Goal: Transaction & Acquisition: Purchase product/service

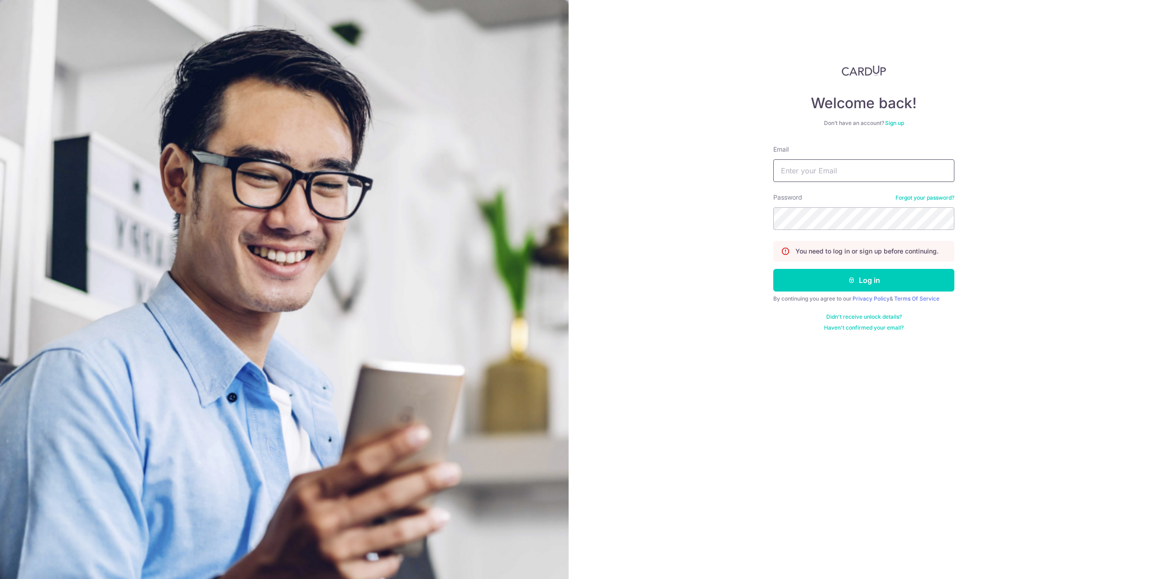
click at [796, 169] on input "Email" at bounding box center [863, 170] width 181 height 23
type input "ongzikai1995@gmail.com"
click at [773, 269] on button "Log in" at bounding box center [863, 280] width 181 height 23
click at [841, 277] on button "Log in" at bounding box center [863, 280] width 181 height 23
click at [882, 283] on button "Log in" at bounding box center [863, 280] width 181 height 23
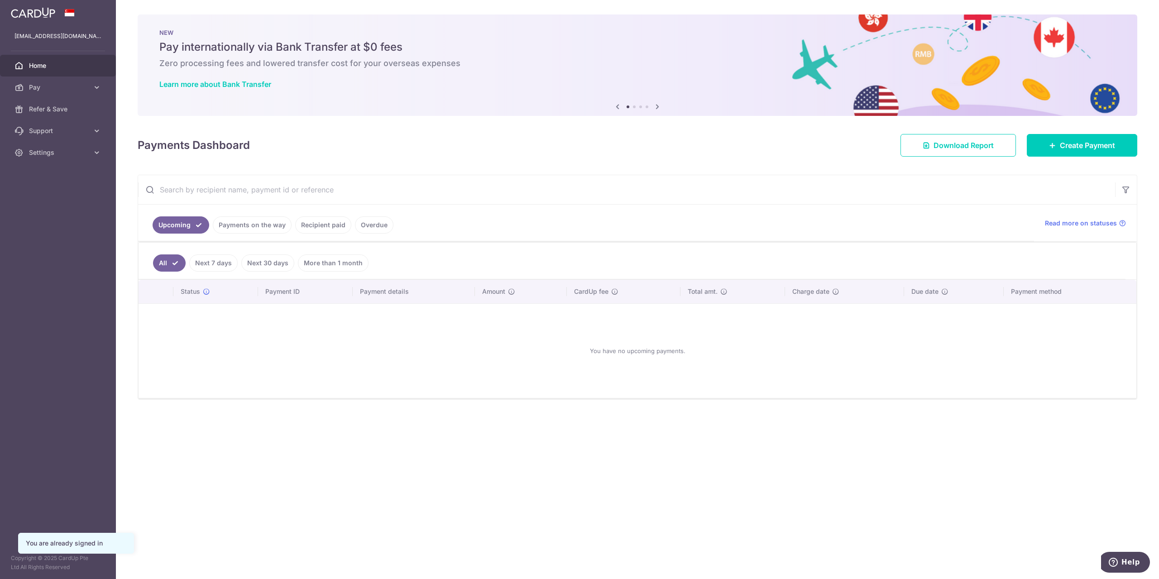
click at [241, 229] on link "Payments on the way" at bounding box center [252, 224] width 79 height 17
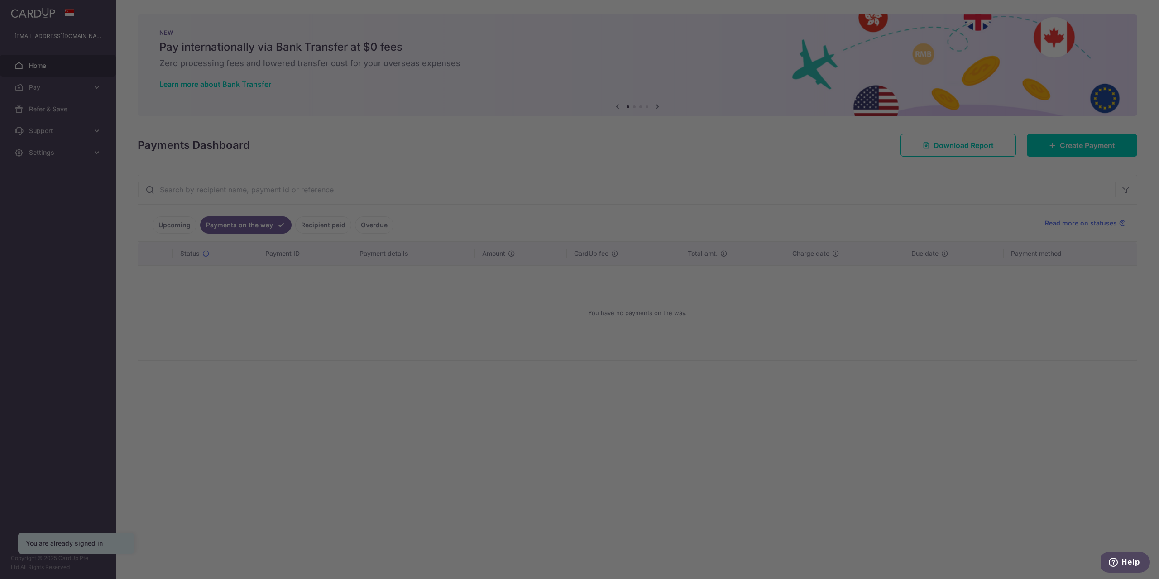
click at [800, 437] on div at bounding box center [585, 292] width 1171 height 585
drag, startPoint x: 793, startPoint y: 373, endPoint x: 713, endPoint y: 356, distance: 81.9
click at [783, 369] on div at bounding box center [585, 292] width 1171 height 585
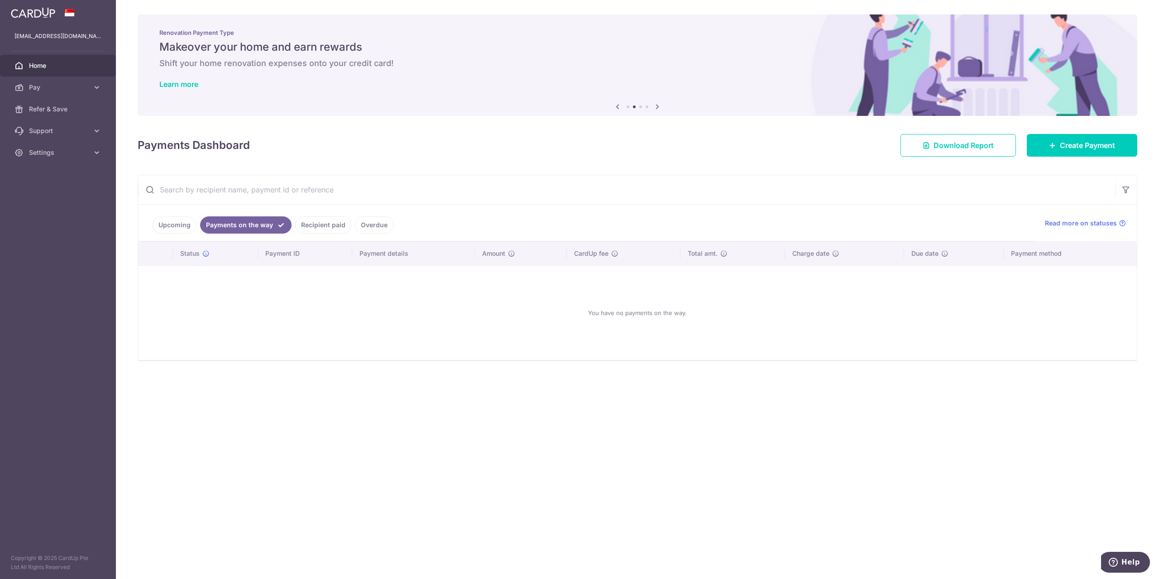
click at [311, 223] on link "Recipient paid" at bounding box center [323, 224] width 56 height 17
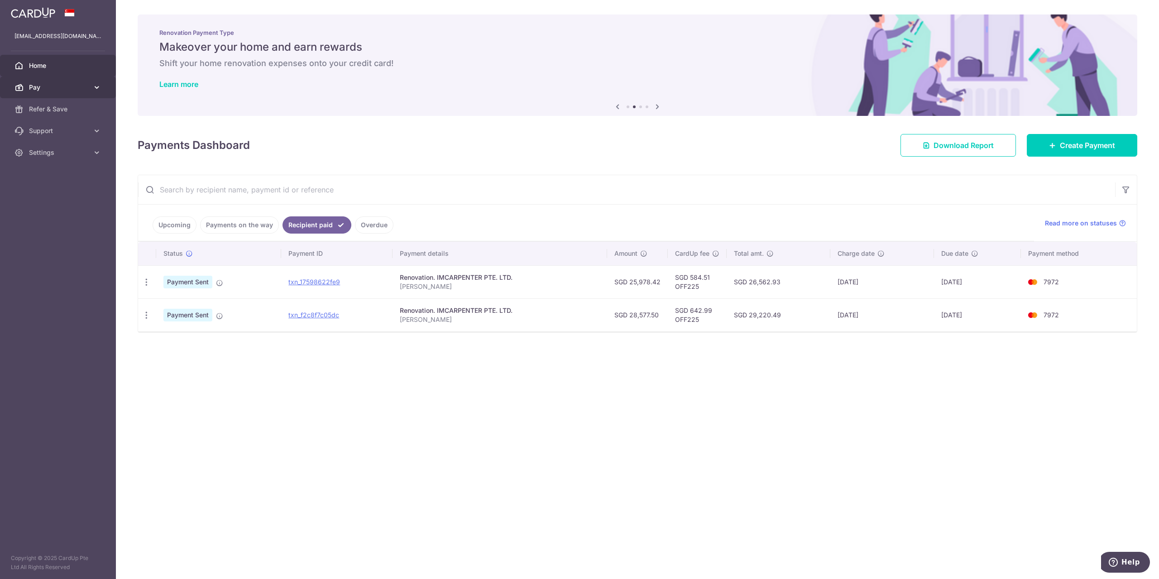
click at [80, 90] on span "Pay" at bounding box center [59, 87] width 60 height 9
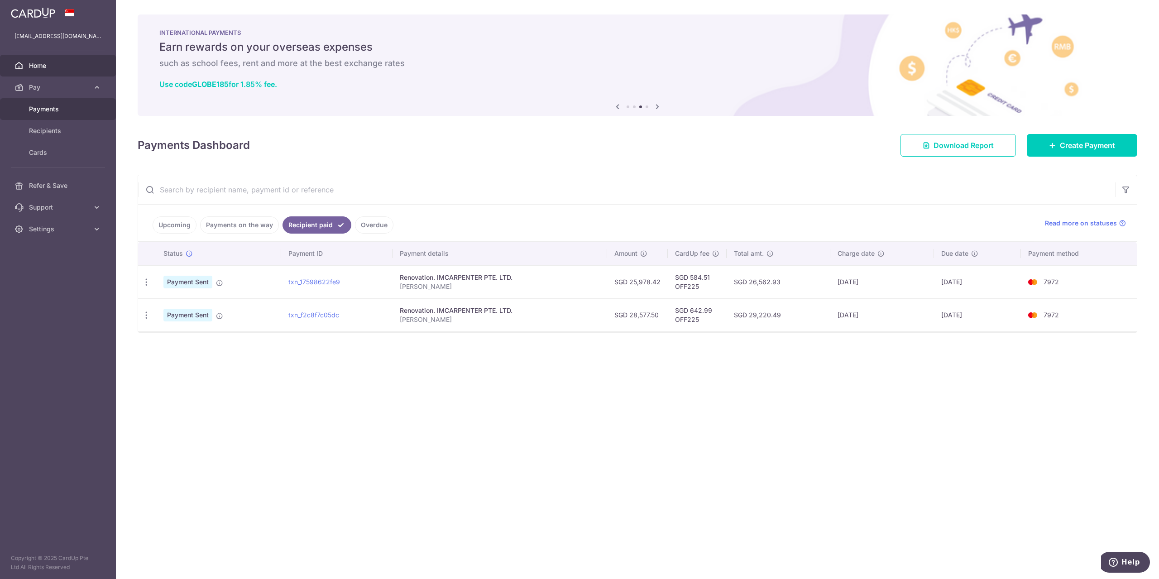
click at [56, 114] on link "Payments" at bounding box center [58, 109] width 116 height 22
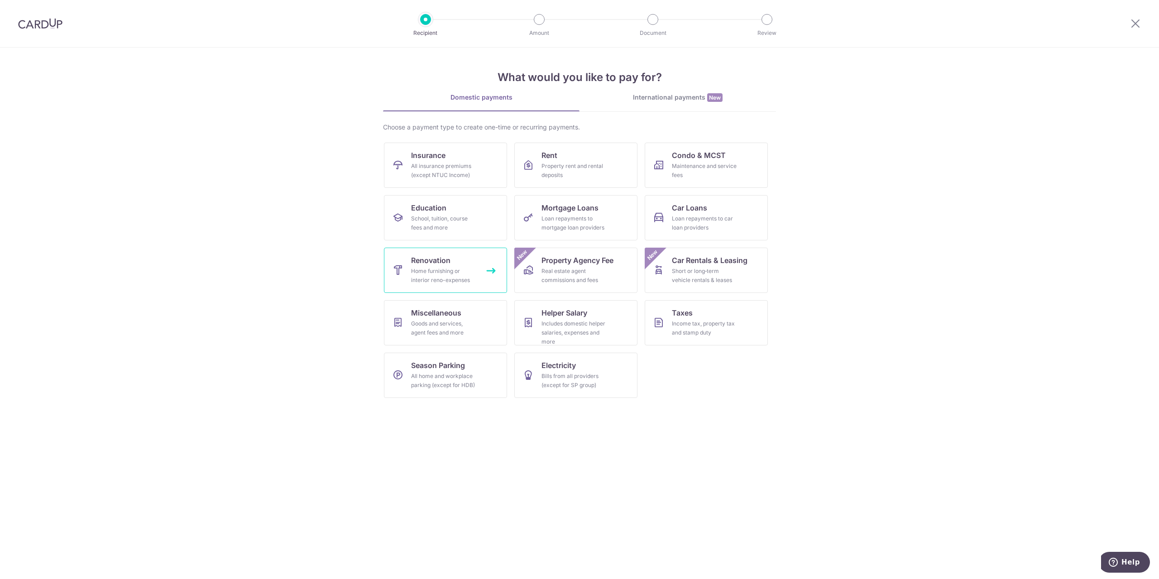
click at [454, 272] on div "Home furnishing or interior reno-expenses" at bounding box center [443, 276] width 65 height 18
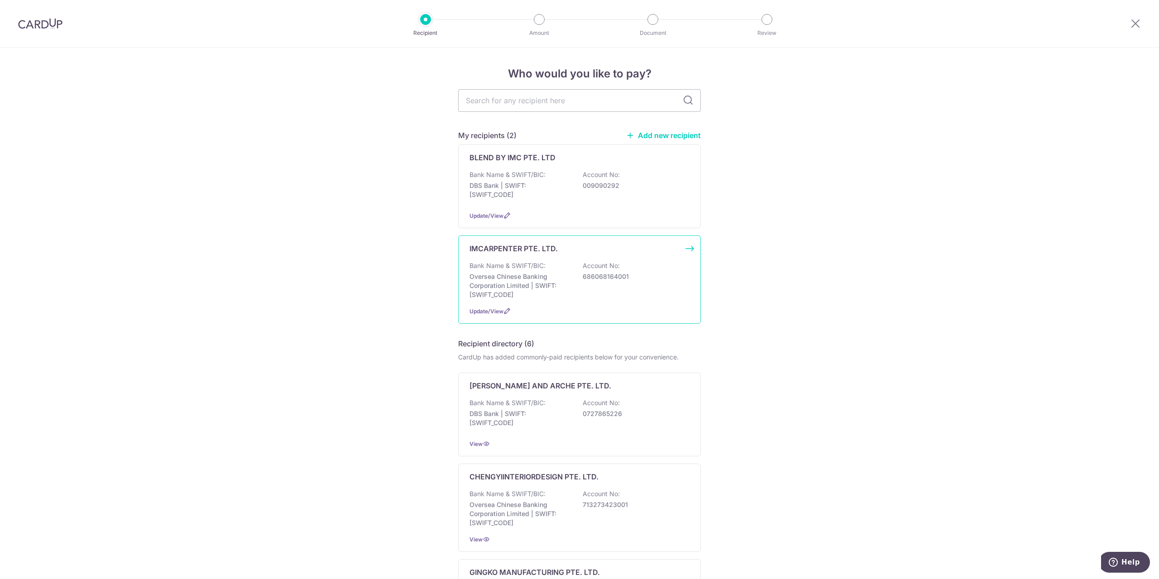
click at [632, 288] on div "Bank Name & SWIFT/BIC: Oversea Chinese Banking Corporation Limited | SWIFT: [SW…" at bounding box center [579, 280] width 220 height 38
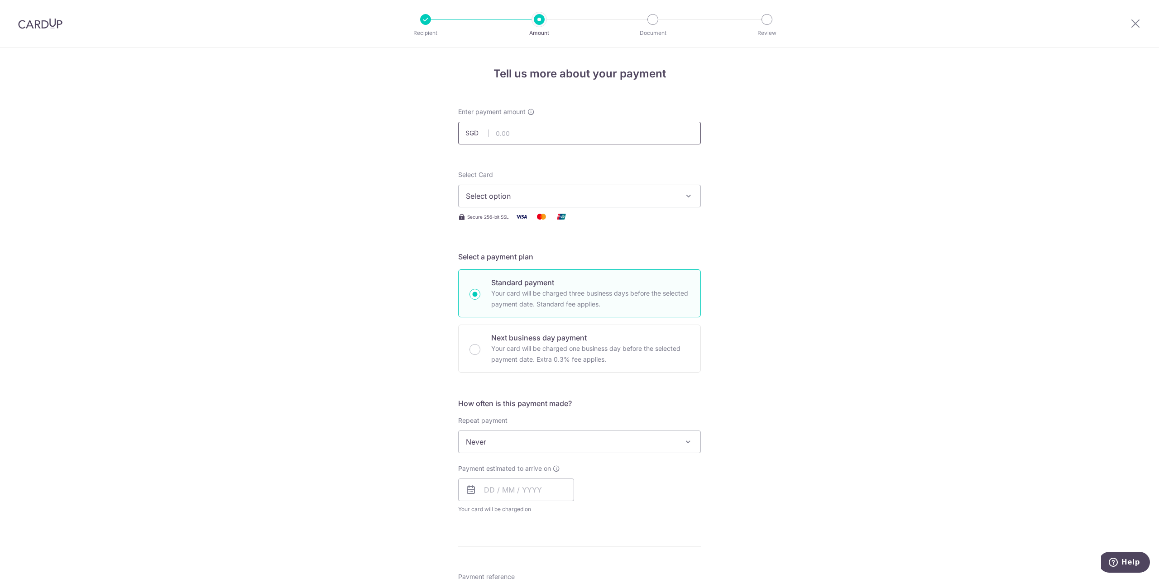
click at [542, 131] on input "text" at bounding box center [579, 133] width 243 height 23
type input "20,412.50"
click at [574, 201] on span "Select option" at bounding box center [571, 196] width 211 height 11
click at [555, 263] on span "**** 7972" at bounding box center [579, 260] width 227 height 11
click at [480, 494] on input "text" at bounding box center [516, 489] width 116 height 23
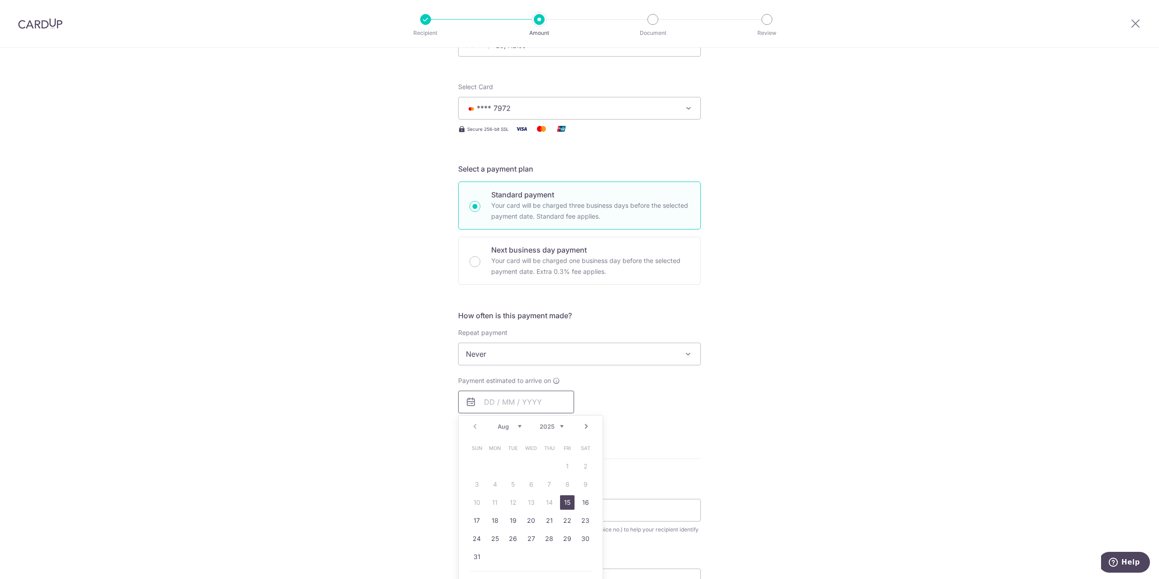
scroll to position [91, 0]
click at [564, 500] on link "15" at bounding box center [567, 499] width 14 height 14
type input "15/08/2025"
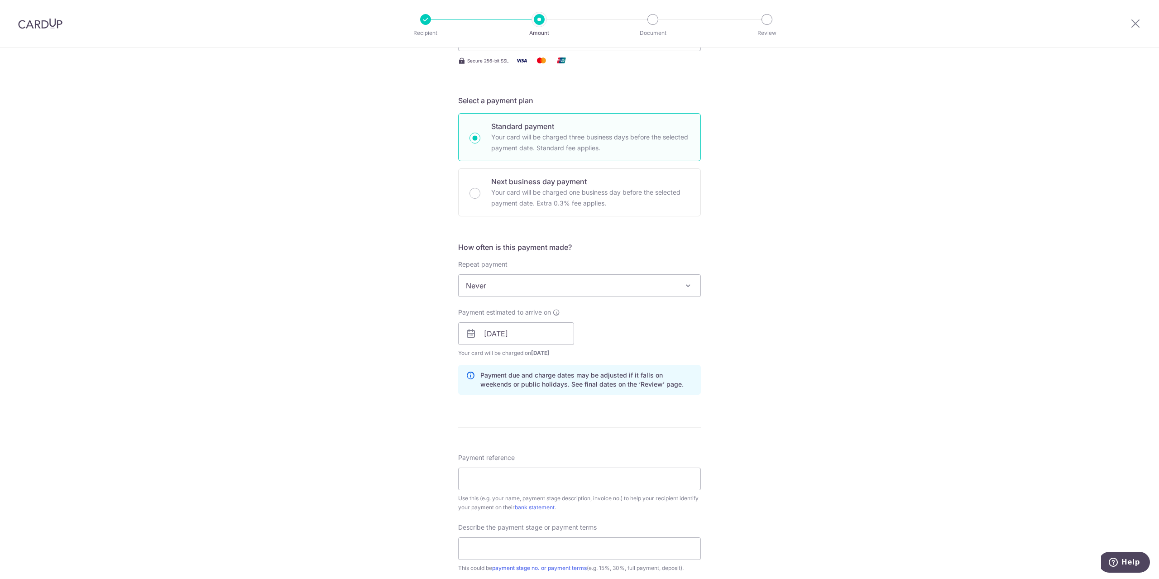
scroll to position [181, 0]
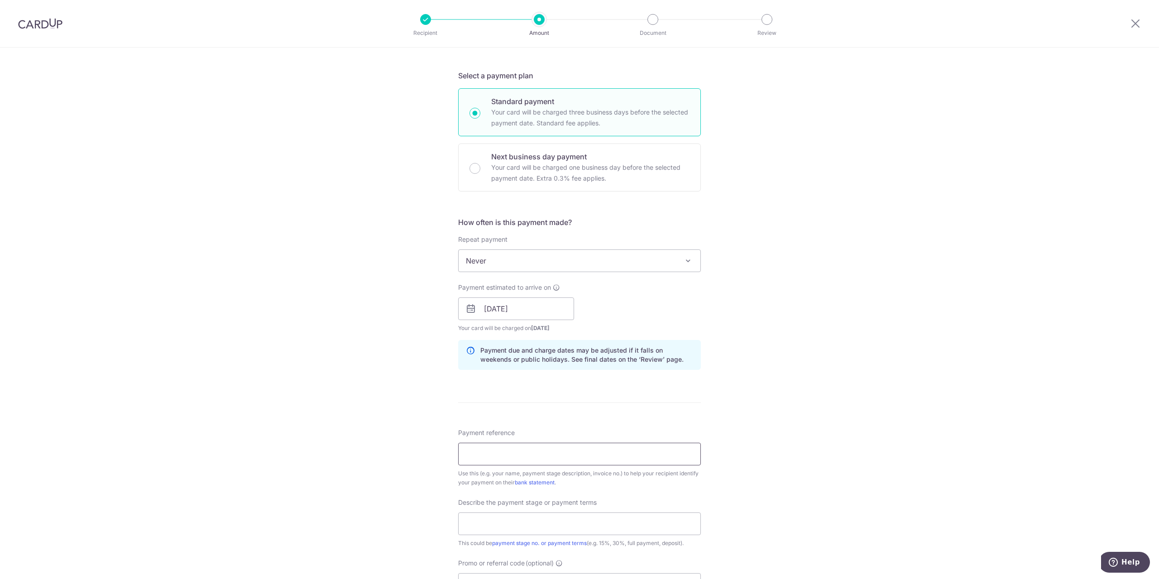
click at [506, 460] on input "Payment reference" at bounding box center [579, 454] width 243 height 23
type input "[PERSON_NAME]"
click at [533, 521] on input "text" at bounding box center [579, 523] width 243 height 23
paste input "RENO25ONE"
type input "RENO25ONE"
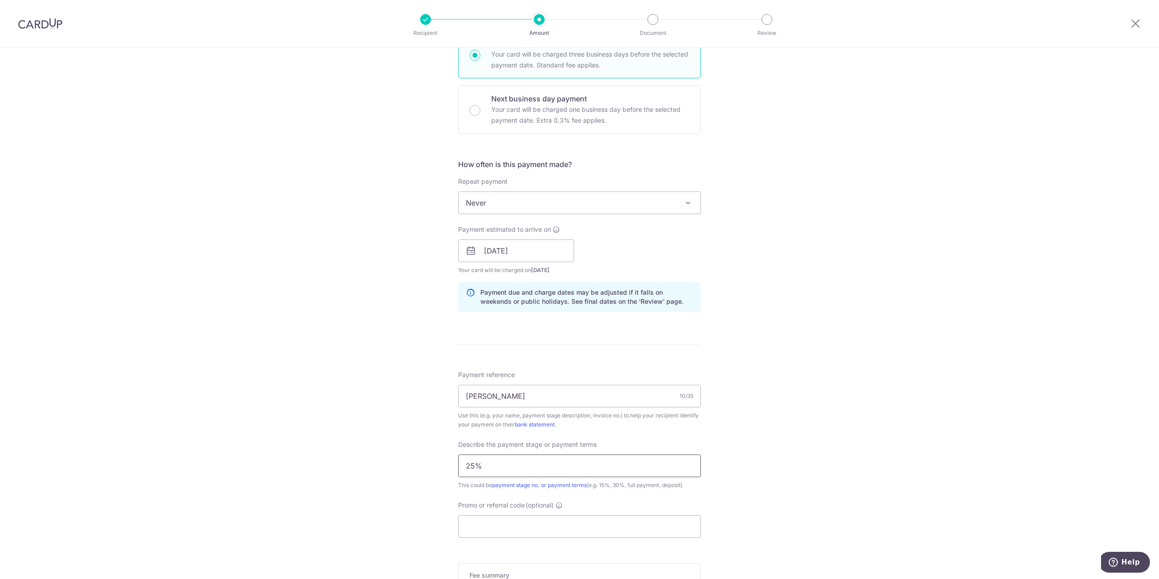
scroll to position [272, 0]
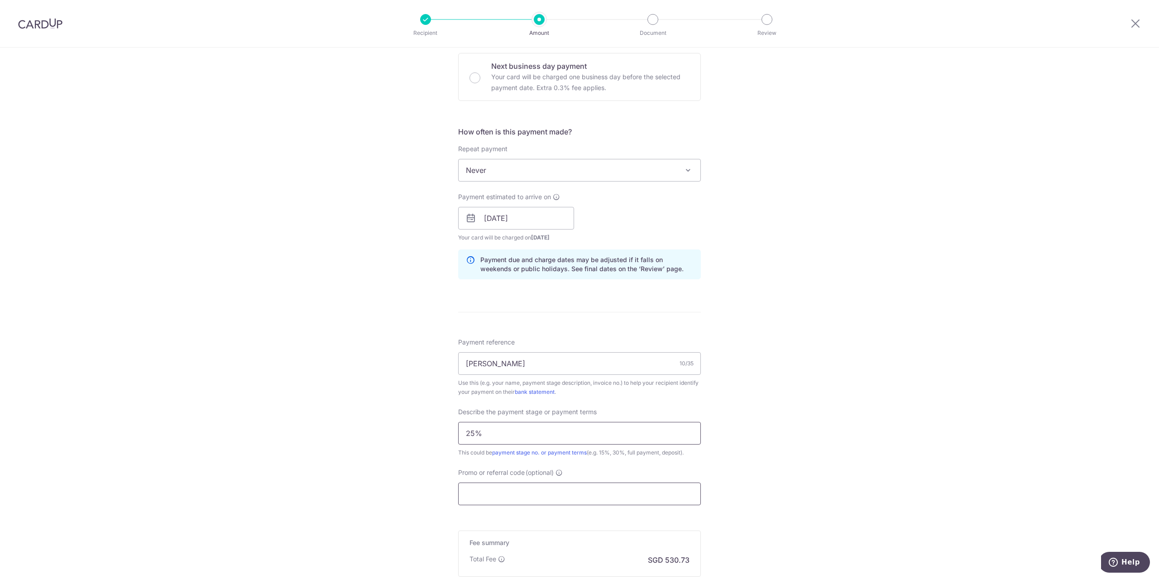
type input "25%"
click at [508, 489] on input "Promo or referral code (optional)" at bounding box center [579, 494] width 243 height 23
paste input "RENO25ONE"
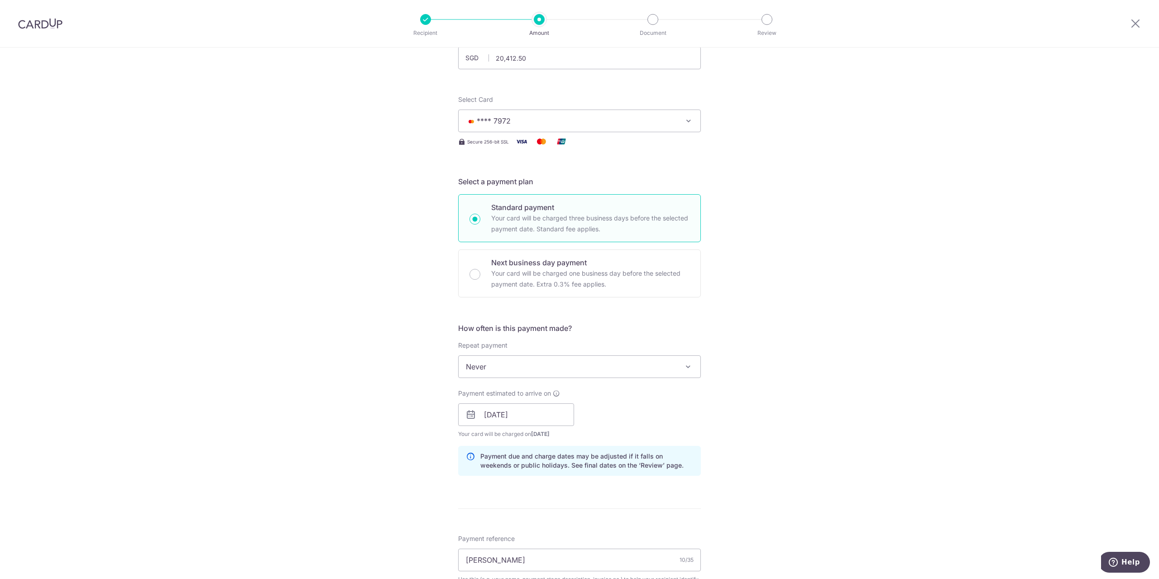
scroll to position [426, 0]
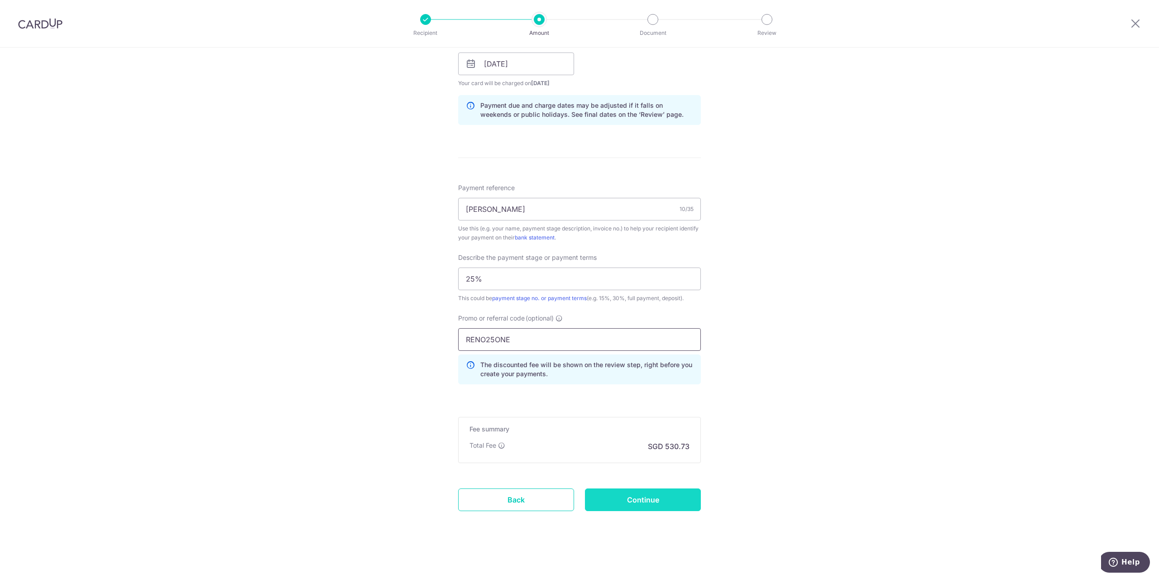
type input "RENO25ONE"
click at [641, 505] on input "Continue" at bounding box center [643, 499] width 116 height 23
type input "Create Schedule"
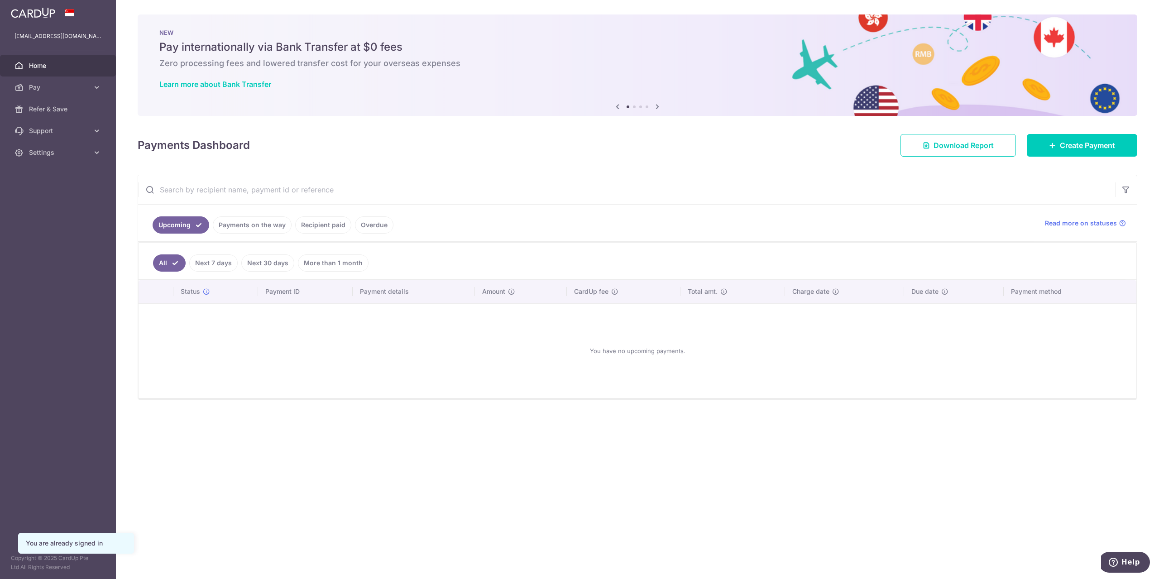
click at [309, 227] on link "Recipient paid" at bounding box center [323, 224] width 56 height 17
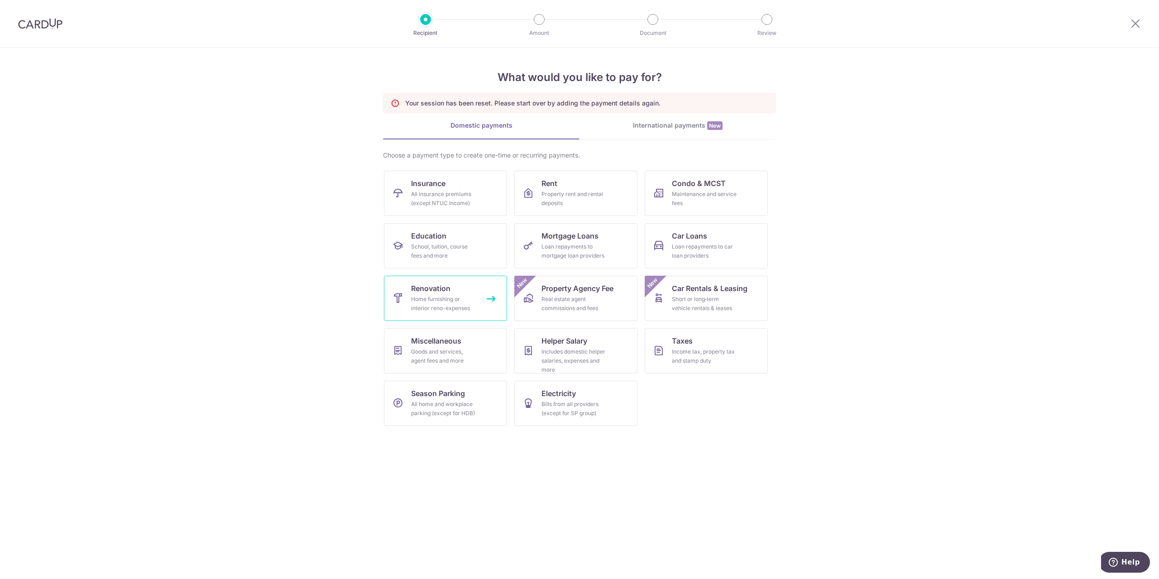
click at [444, 311] on div "Home furnishing or interior reno-expenses" at bounding box center [443, 304] width 65 height 18
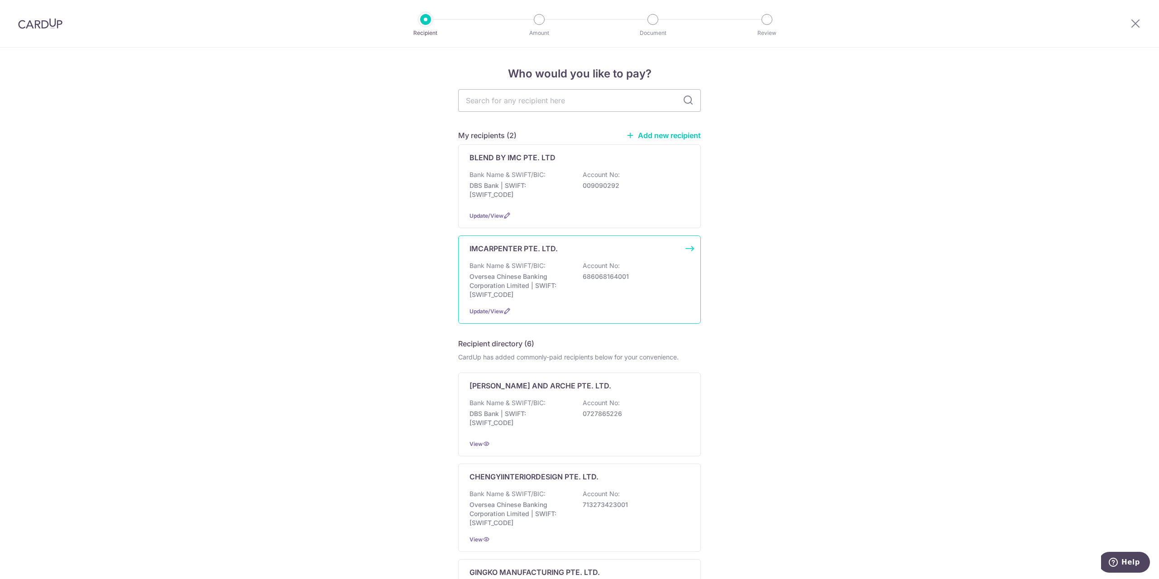
click at [572, 286] on div "Bank Name & SWIFT/BIC: Oversea Chinese Banking Corporation Limited | SWIFT: [SW…" at bounding box center [579, 280] width 220 height 38
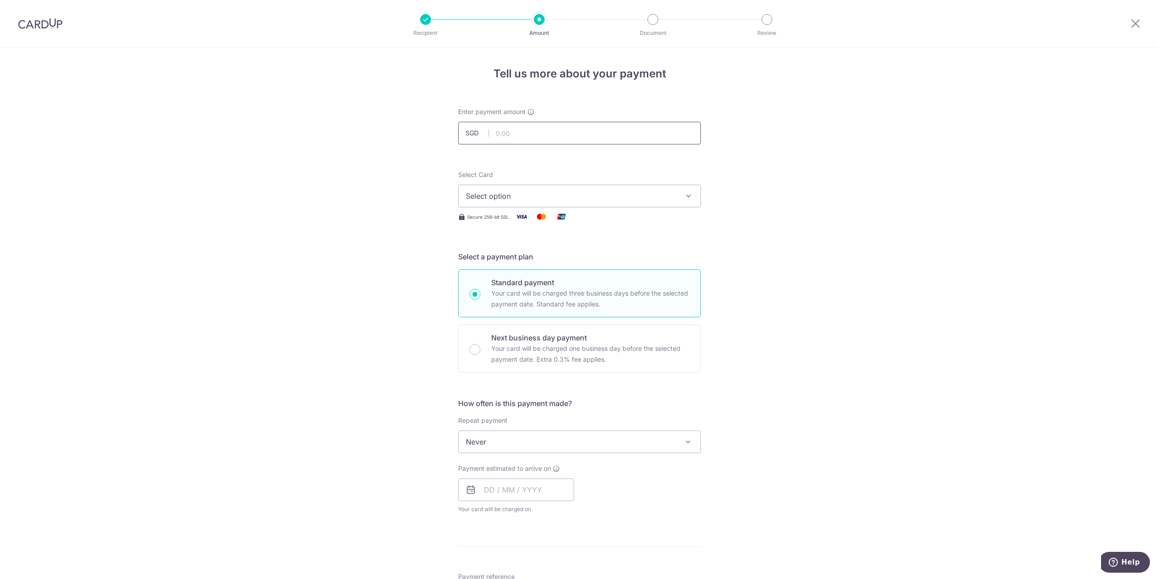
click at [512, 143] on input "text" at bounding box center [579, 133] width 243 height 23
type input "20,412.50"
click at [510, 204] on button "Select option" at bounding box center [579, 196] width 243 height 23
drag, startPoint x: 506, startPoint y: 257, endPoint x: 520, endPoint y: 299, distance: 44.4
click at [506, 258] on span "**** 7972" at bounding box center [504, 260] width 34 height 11
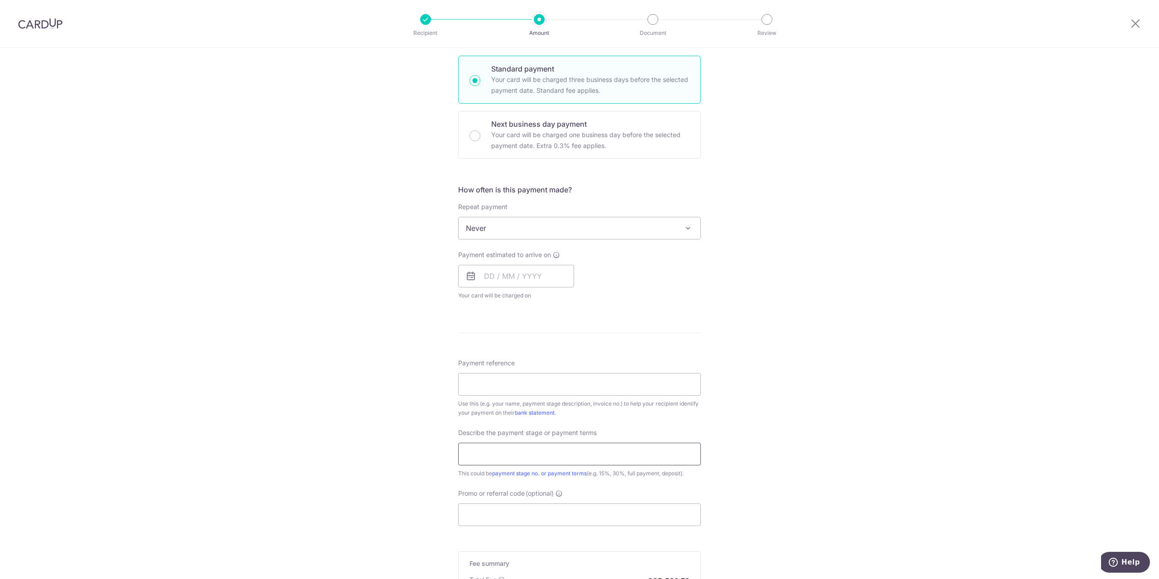
scroll to position [226, 0]
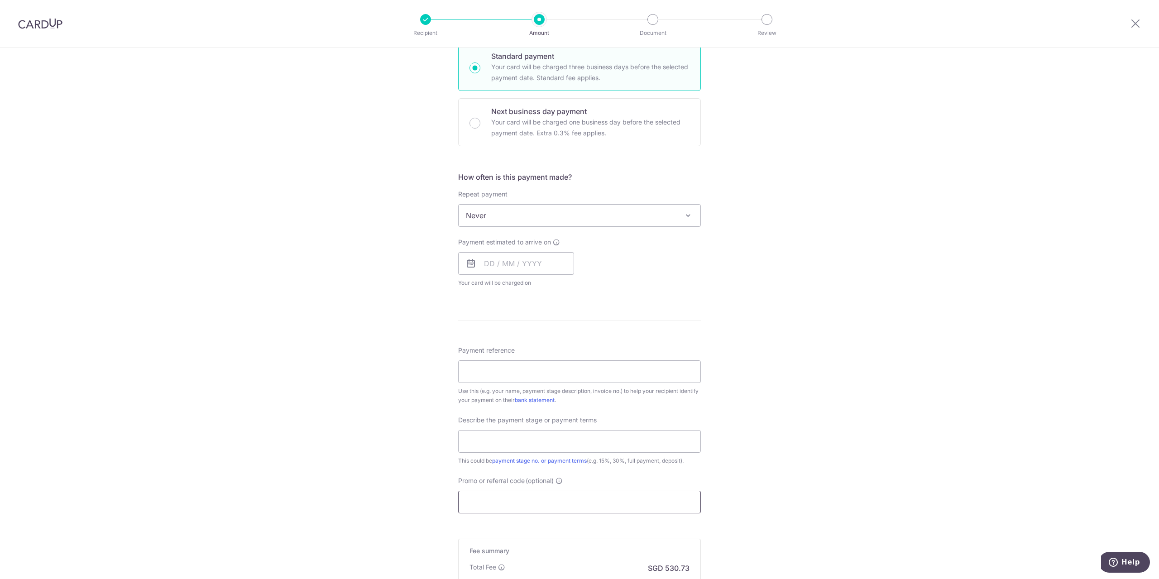
click at [511, 492] on input "Promo or referral code (optional)" at bounding box center [579, 502] width 243 height 23
paste input "RENO25ONE"
type input "RENO25ONE"
click at [482, 439] on input "text" at bounding box center [579, 441] width 243 height 23
drag, startPoint x: 497, startPoint y: 465, endPoint x: 504, endPoint y: 463, distance: 7.0
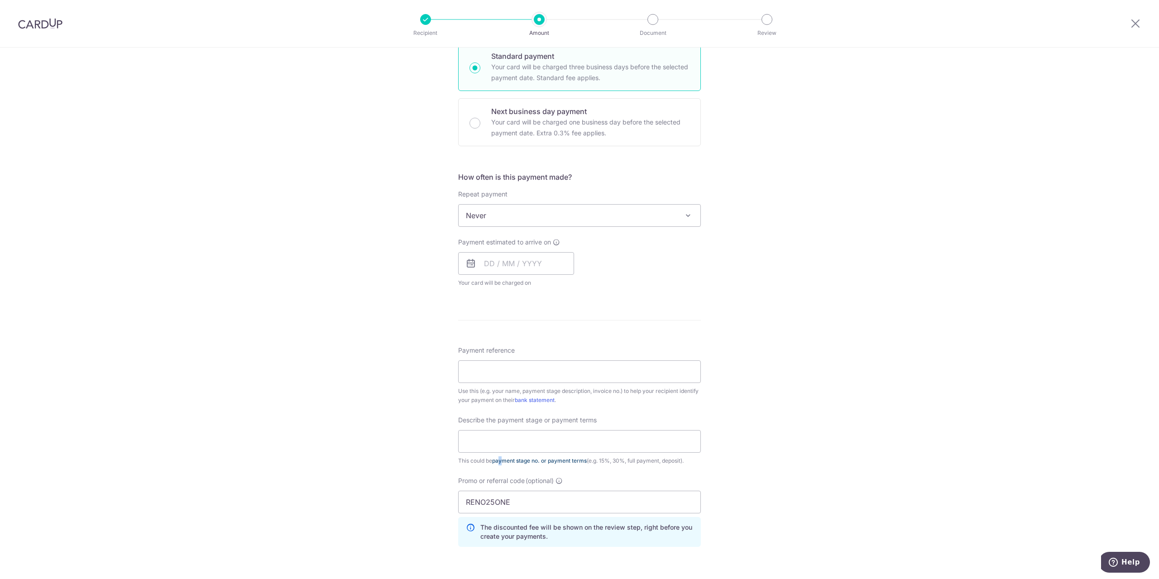
click at [504, 463] on div "This could be payment stage no. or payment terms (e.g. 15%, 30%, full payment, …" at bounding box center [579, 460] width 243 height 9
click at [494, 446] on input "text" at bounding box center [579, 441] width 243 height 23
type input "25%"
click at [480, 355] on div "Payment reference Use this (e.g. your name, payment stage description, invoice …" at bounding box center [579, 375] width 243 height 59
click at [481, 367] on input "Payment reference" at bounding box center [579, 371] width 243 height 23
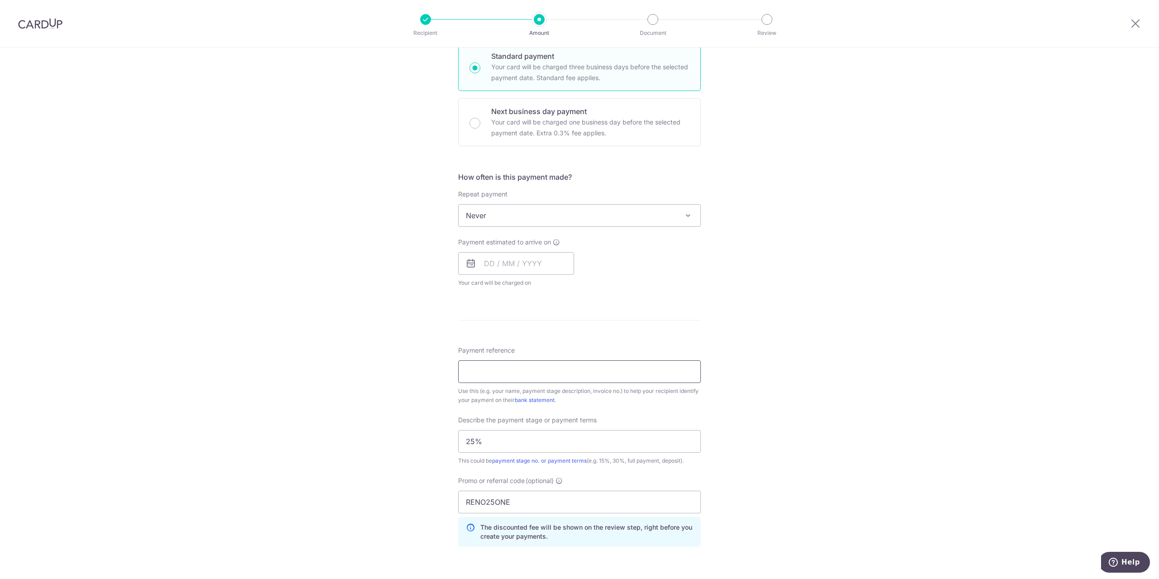
type input "[PERSON_NAME]"
click at [508, 260] on input "text" at bounding box center [516, 263] width 116 height 23
click at [569, 365] on link "15" at bounding box center [567, 364] width 14 height 14
type input "[DATE]"
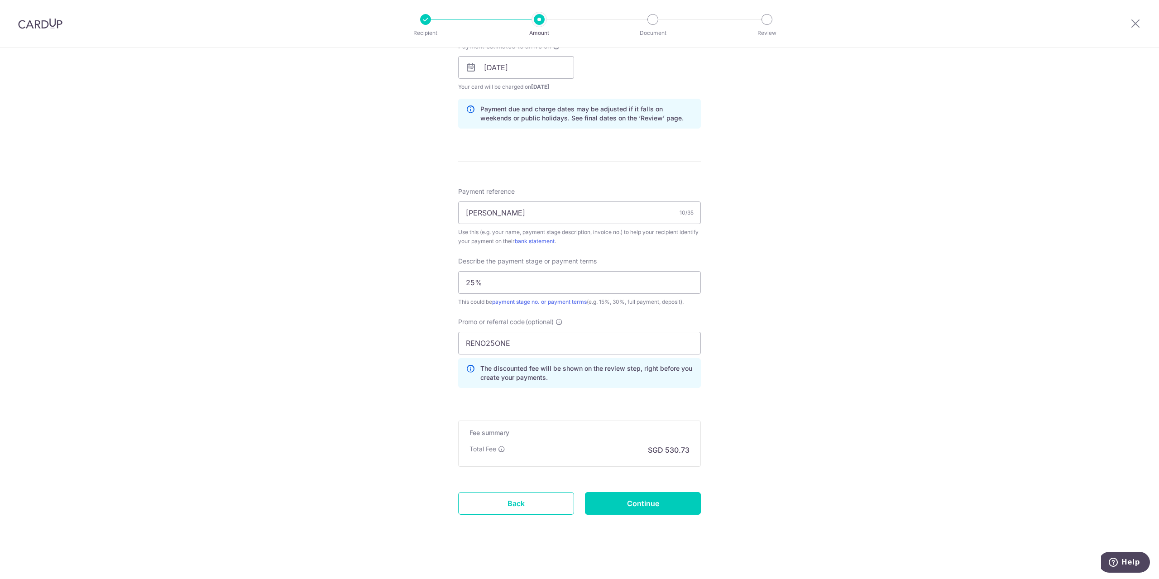
scroll to position [426, 0]
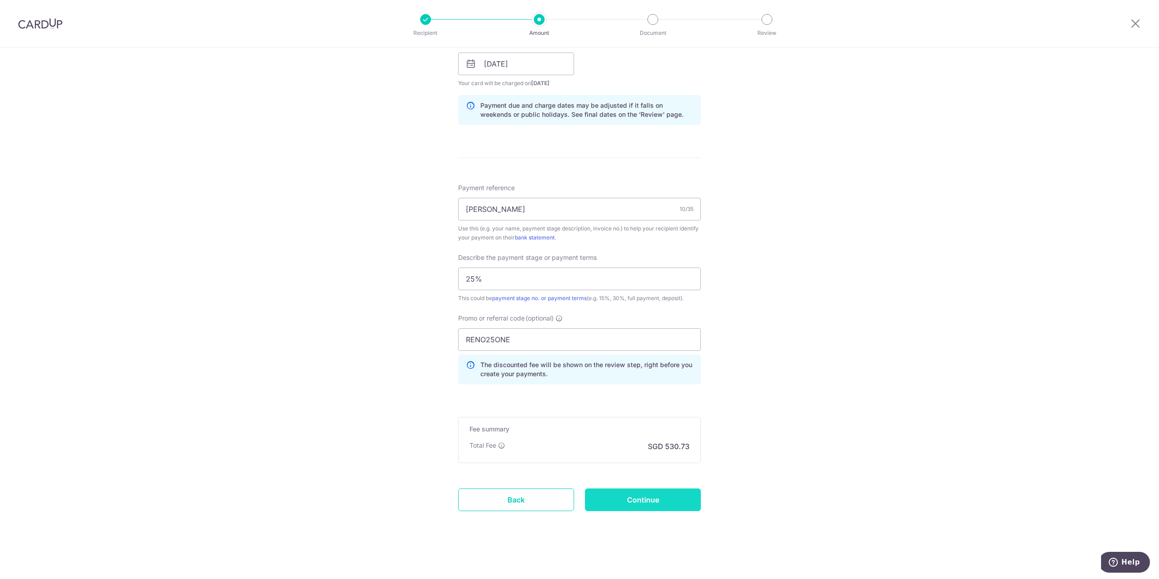
click at [663, 506] on input "Continue" at bounding box center [643, 499] width 116 height 23
type input "Create Schedule"
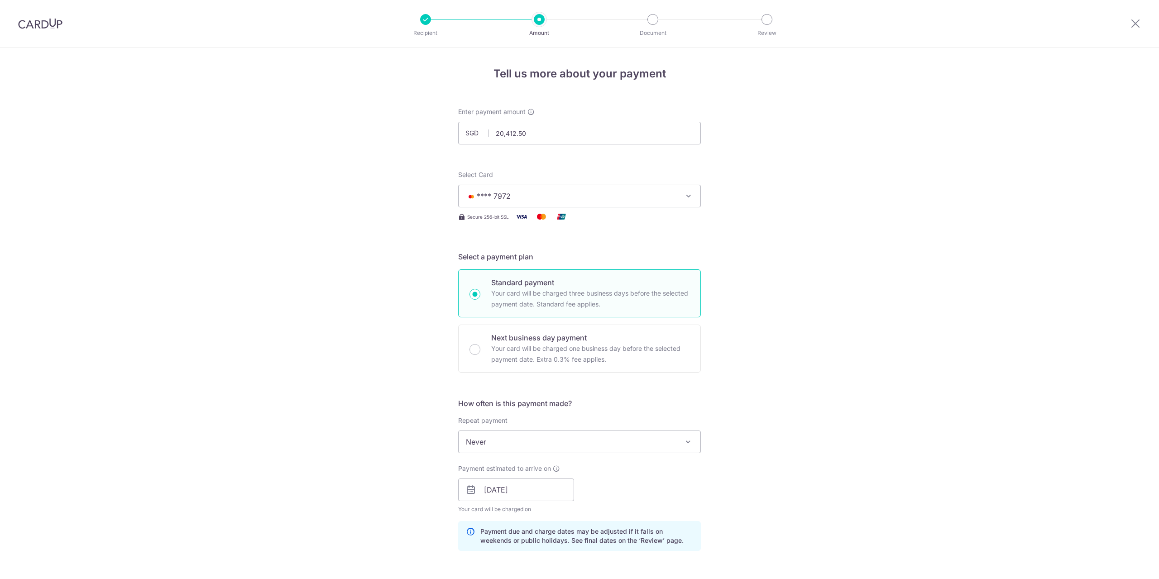
scroll to position [439, 0]
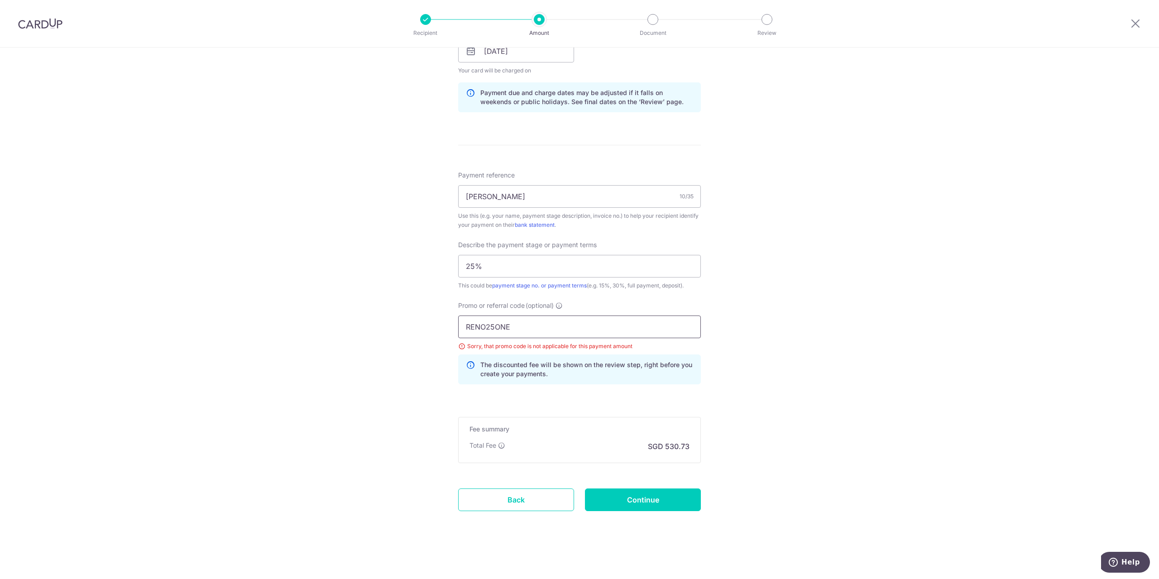
click at [563, 325] on input "RENO25ONE" at bounding box center [579, 326] width 243 height 23
drag, startPoint x: 520, startPoint y: 327, endPoint x: 398, endPoint y: 320, distance: 122.4
click at [398, 320] on div "Tell us more about your payment Enter payment amount SGD 20,412.50 20412.50 Sel…" at bounding box center [579, 94] width 1159 height 970
type input "OFF225"
click at [399, 283] on div "Tell us more about your payment Enter payment amount SGD 20,412.50 20412.50 Sel…" at bounding box center [579, 94] width 1159 height 970
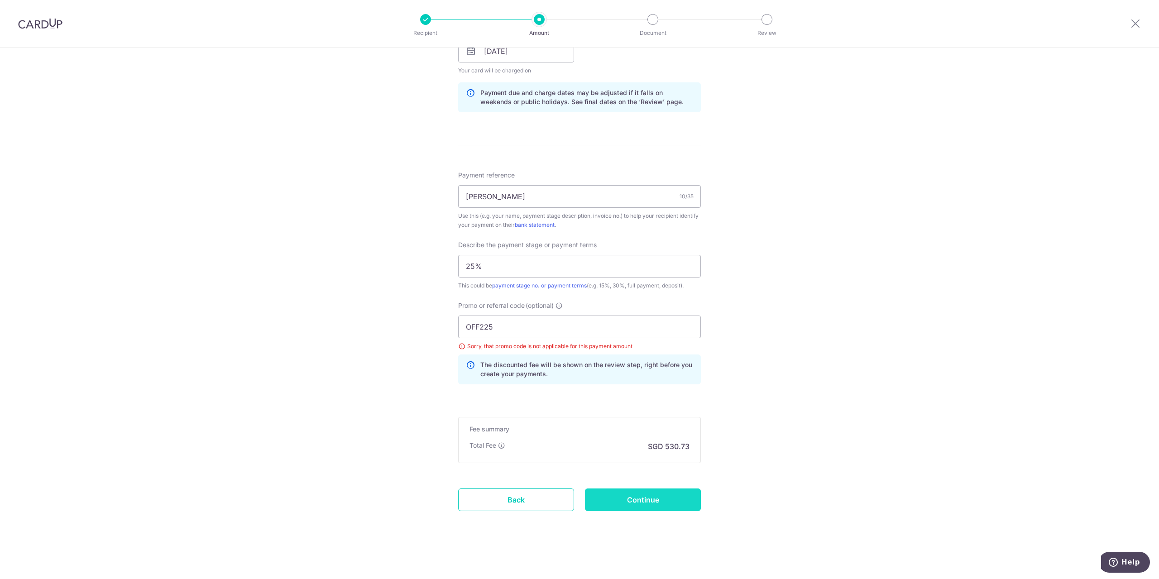
click at [638, 501] on input "Continue" at bounding box center [643, 499] width 116 height 23
type input "Update Schedule"
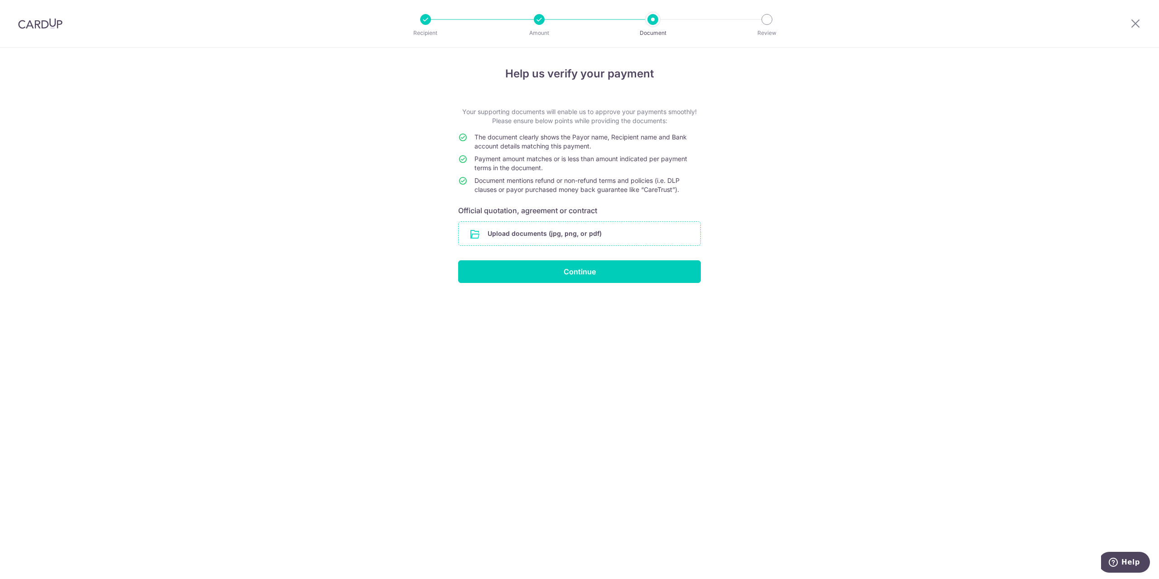
click at [581, 223] on input "file" at bounding box center [580, 234] width 242 height 24
drag, startPoint x: 254, startPoint y: 181, endPoint x: 263, endPoint y: 186, distance: 10.1
click at [255, 181] on div "Help us verify your payment Your supporting documents will enable us to approve…" at bounding box center [579, 313] width 1159 height 531
click at [512, 237] on input "file" at bounding box center [580, 234] width 242 height 24
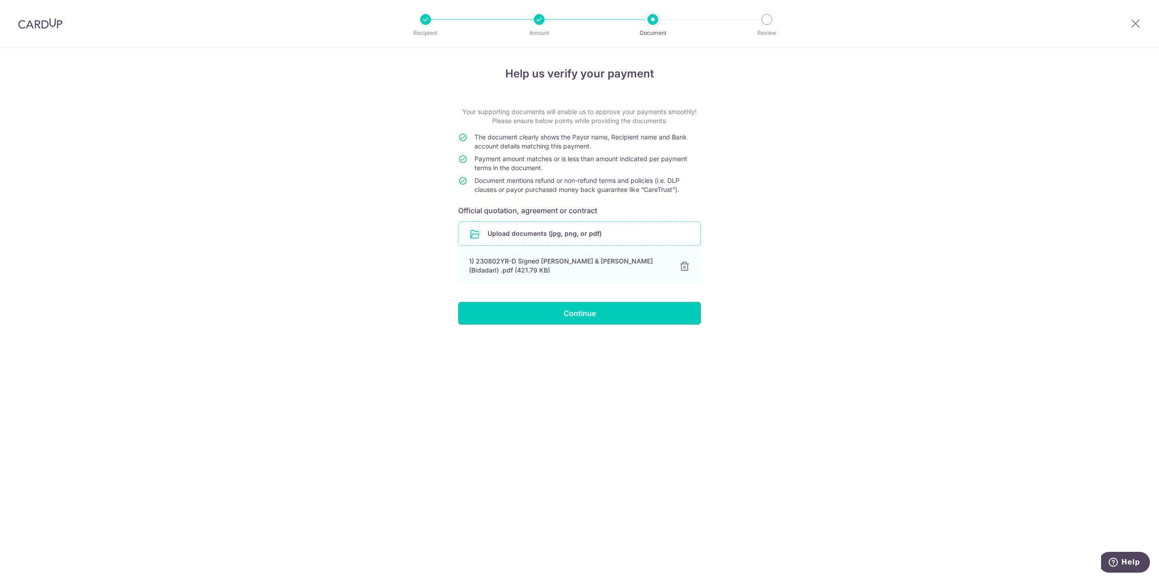
drag, startPoint x: 556, startPoint y: 319, endPoint x: 291, endPoint y: 553, distance: 353.4
click at [230, 497] on div "Help us verify your payment Your supporting documents will enable us to approve…" at bounding box center [579, 313] width 1159 height 531
click at [355, 163] on div "Help us verify your payment Your supporting documents will enable us to approve…" at bounding box center [579, 313] width 1159 height 531
click at [511, 321] on input "Continue" at bounding box center [579, 313] width 243 height 23
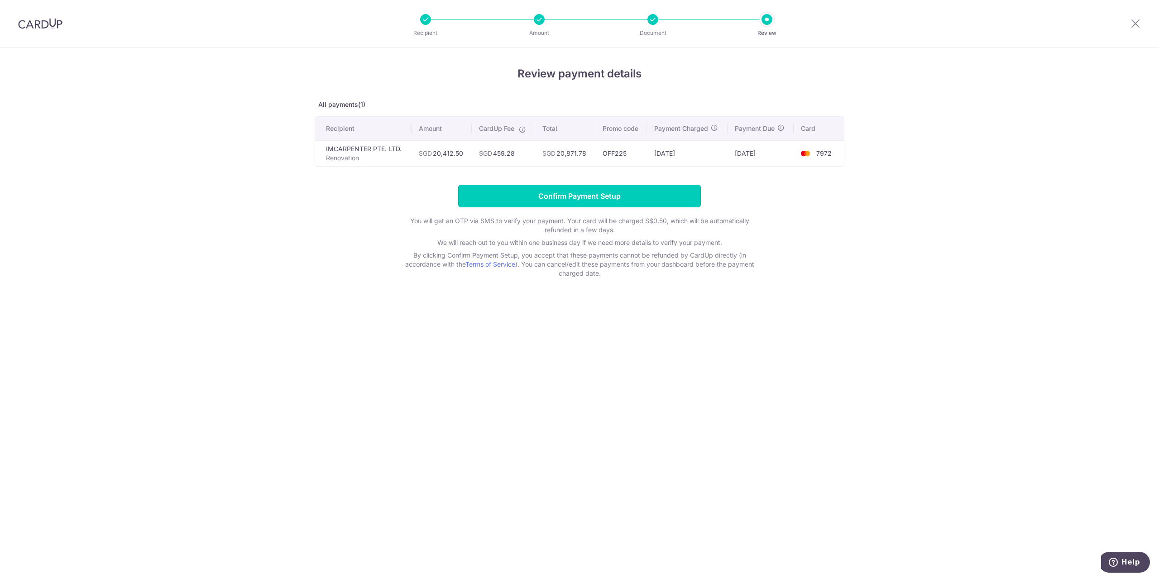
drag, startPoint x: 573, startPoint y: 197, endPoint x: 365, endPoint y: 597, distance: 450.4
click at [365, 578] on html "Recipient Amount Document Review Review payment details All payments(1) Recipie…" at bounding box center [579, 289] width 1159 height 579
click at [475, 190] on input "Confirm Payment Setup" at bounding box center [579, 196] width 243 height 23
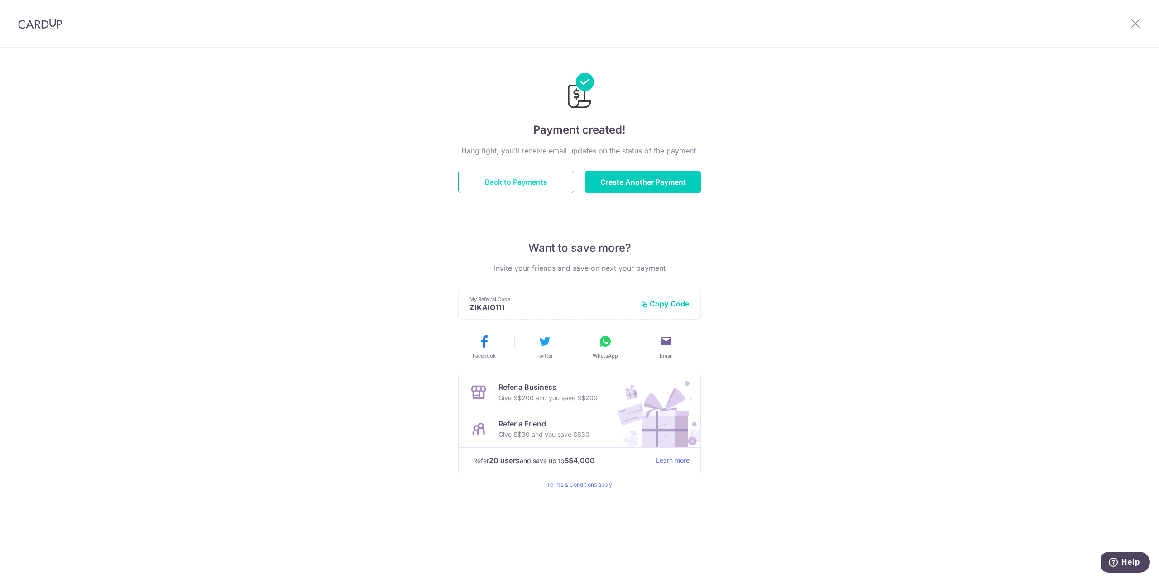
click at [487, 186] on button "Back to Payments" at bounding box center [516, 182] width 116 height 23
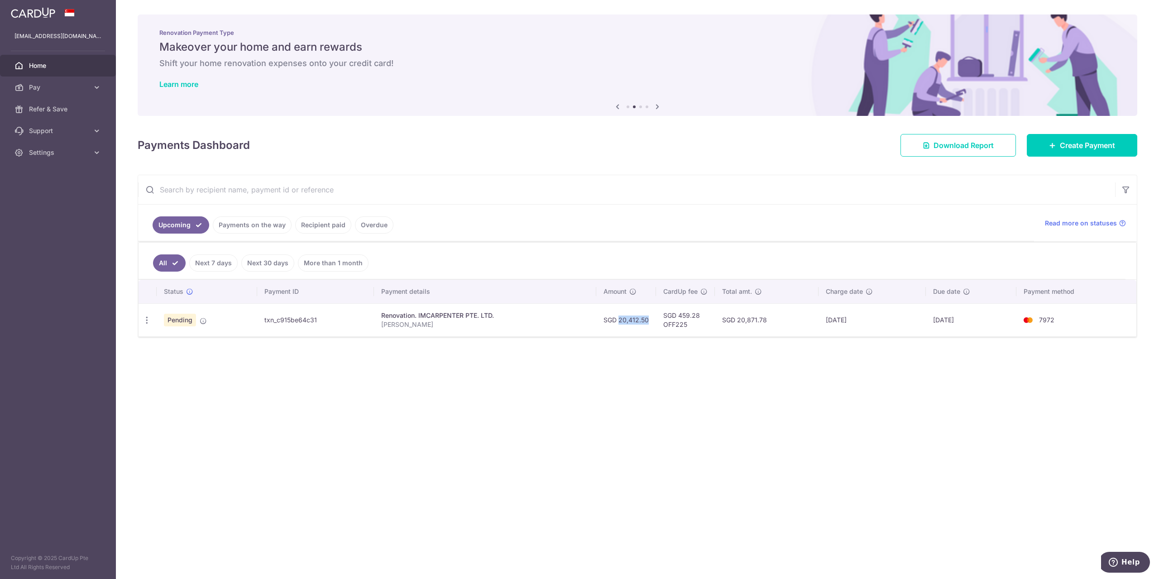
drag, startPoint x: 611, startPoint y: 324, endPoint x: 642, endPoint y: 331, distance: 32.6
click at [643, 326] on td "SGD 20,412.50" at bounding box center [626, 319] width 60 height 33
click at [632, 347] on div "× Pause Schedule Pause all future payments in this series Pause just this one p…" at bounding box center [637, 289] width 1043 height 579
click at [612, 376] on div "× Pause Schedule Pause all future payments in this series Pause just this one p…" at bounding box center [637, 289] width 1043 height 579
